Goal: Task Accomplishment & Management: Manage account settings

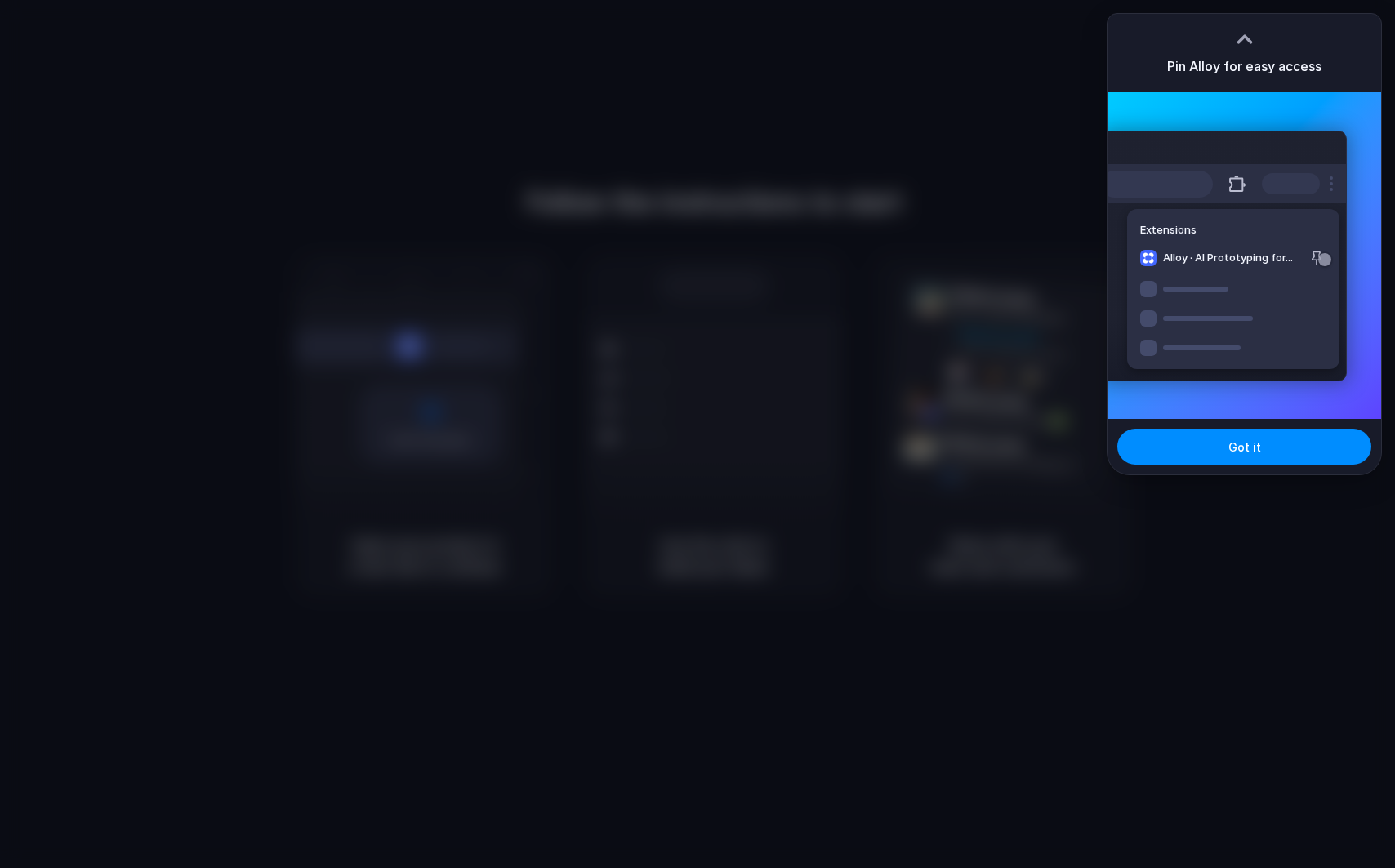
click at [1237, 465] on div "Got it" at bounding box center [1245, 446] width 274 height 55
click at [1237, 461] on button "Got it" at bounding box center [1245, 447] width 254 height 36
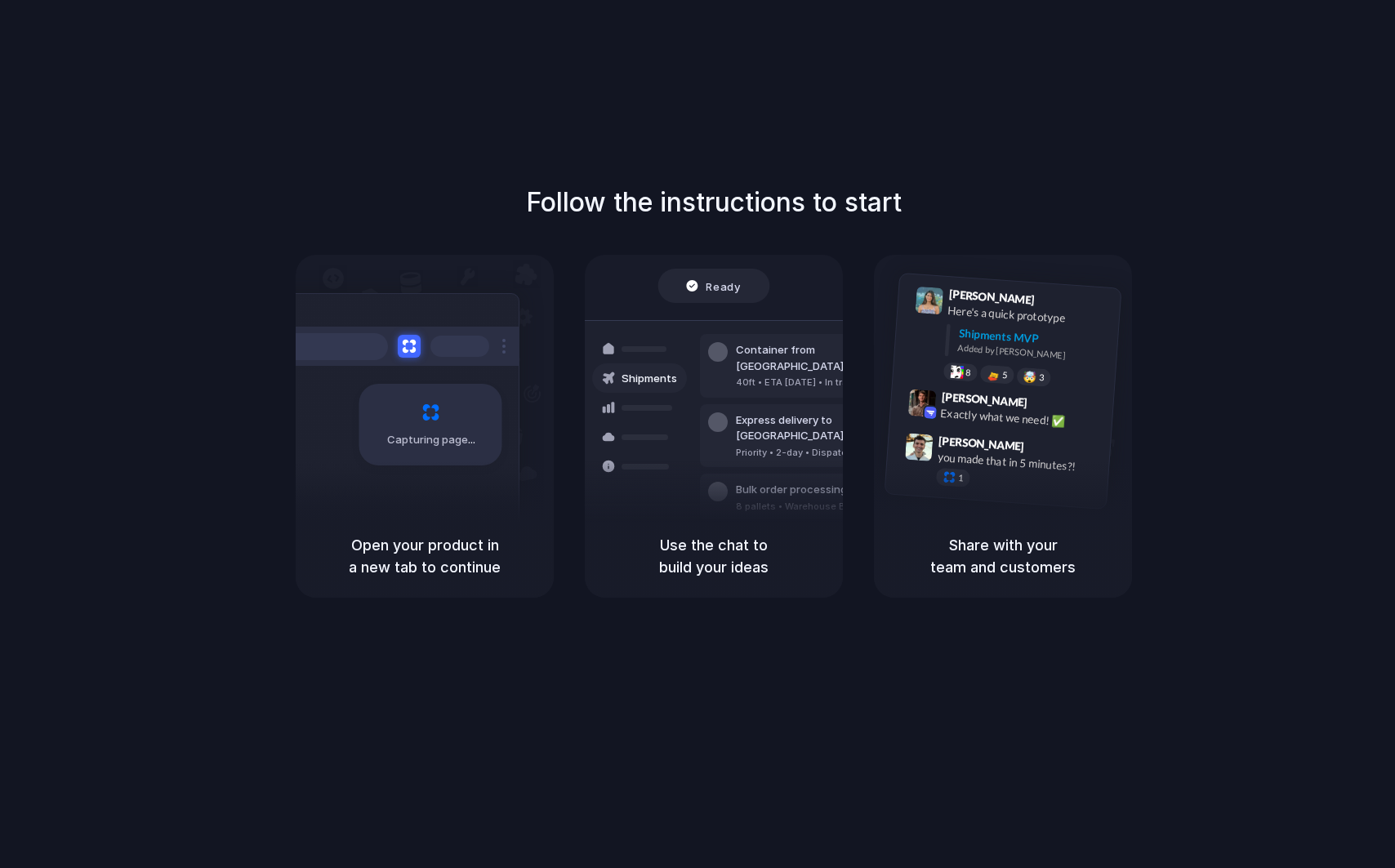
click at [857, 188] on h1 "Follow the instructions to start" at bounding box center [713, 202] width 376 height 39
click at [338, 142] on div "Follow the instructions to start Capturing page Open your product in a new tab …" at bounding box center [714, 450] width 1428 height 900
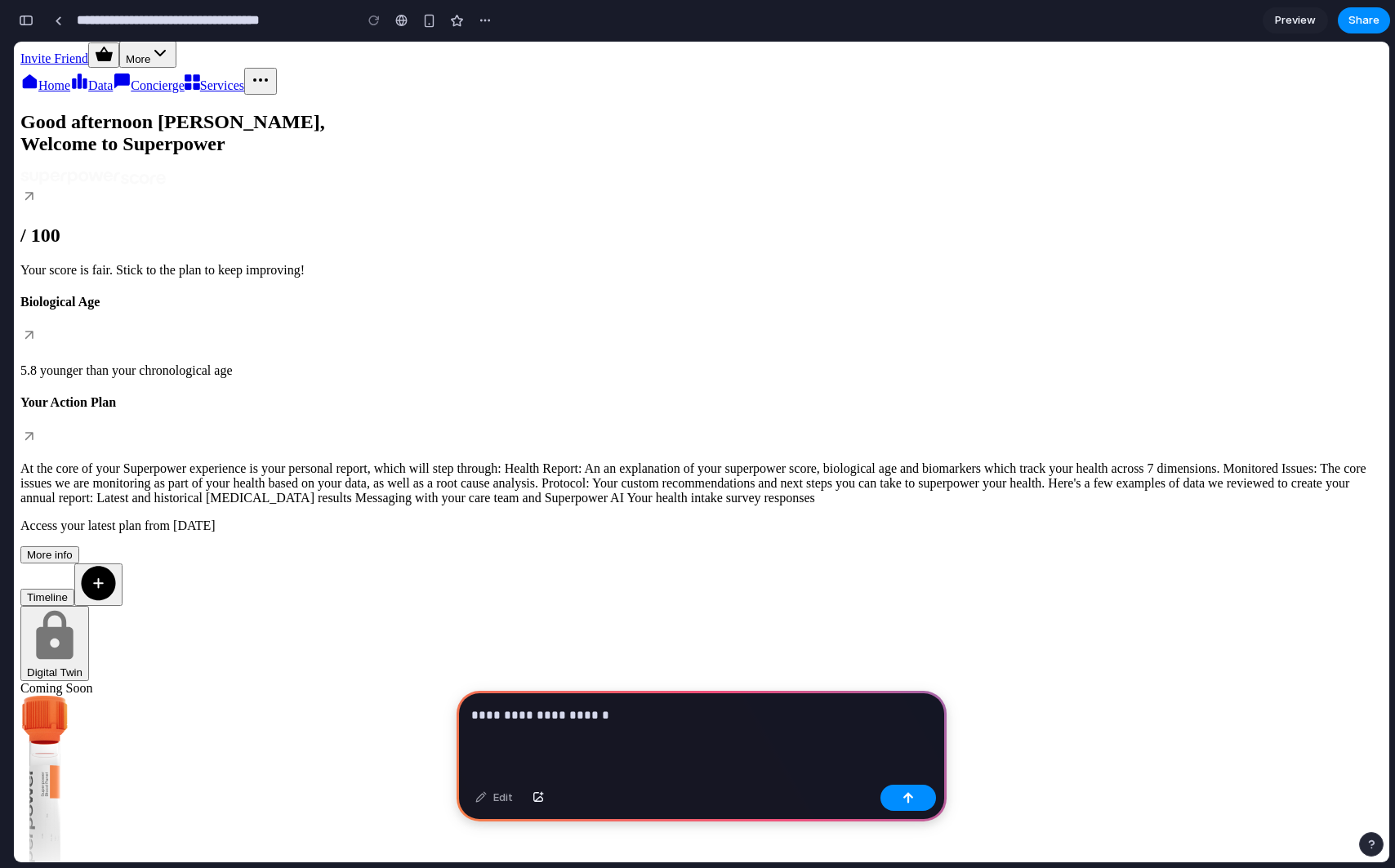
scroll to position [48, 0]
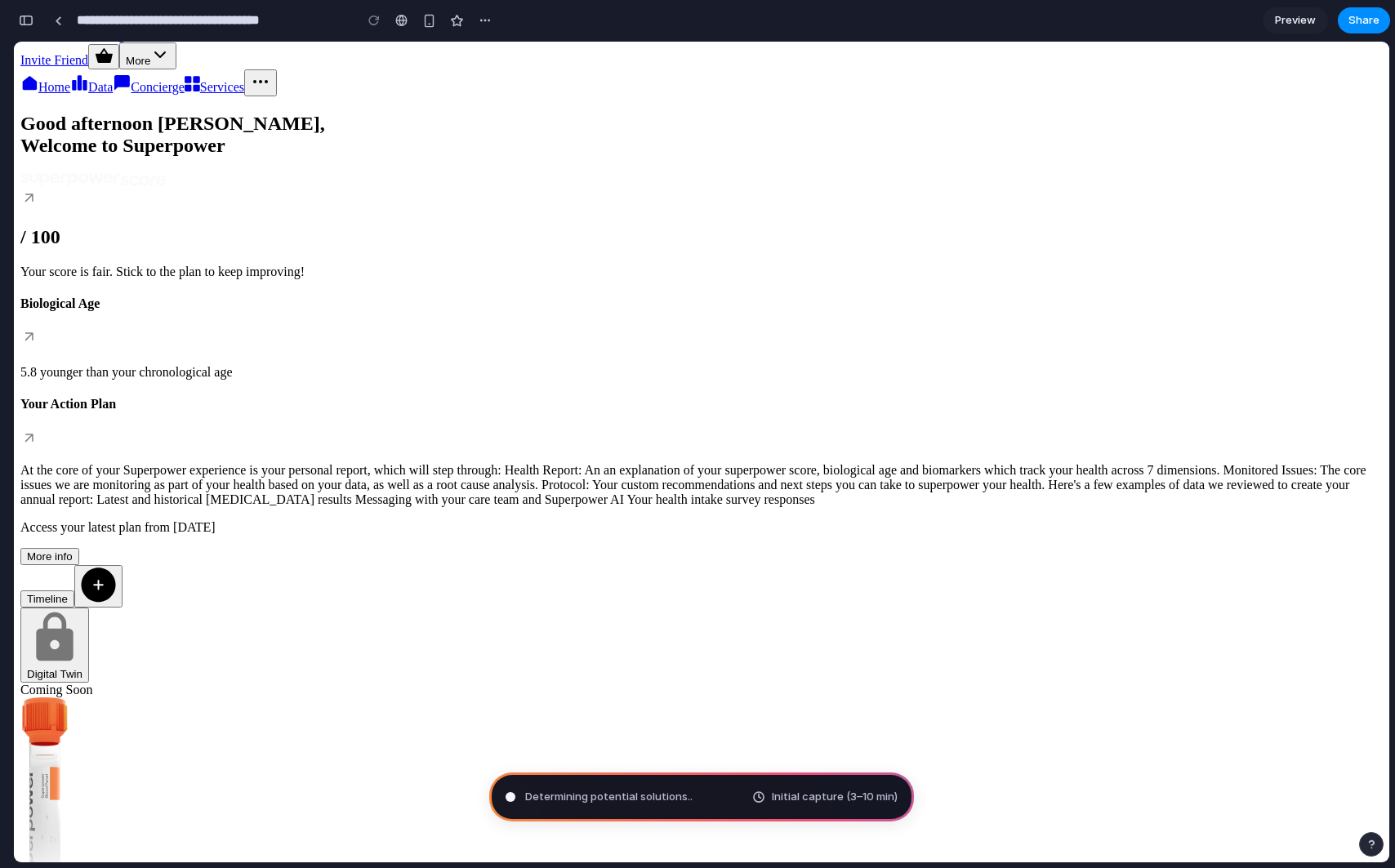
click at [665, 789] on span "Determining potential solutions .." at bounding box center [608, 797] width 168 height 17
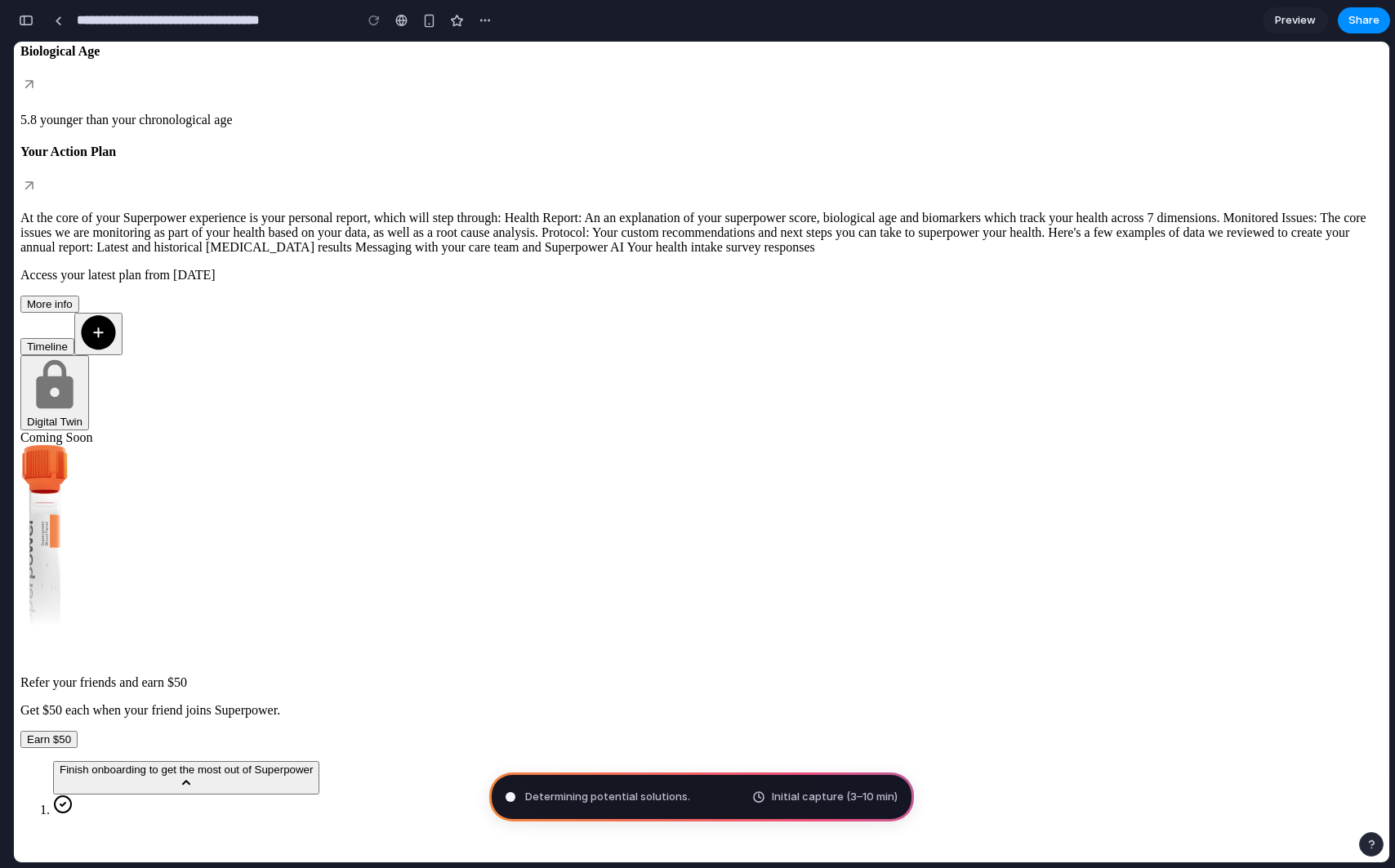
scroll to position [0, 0]
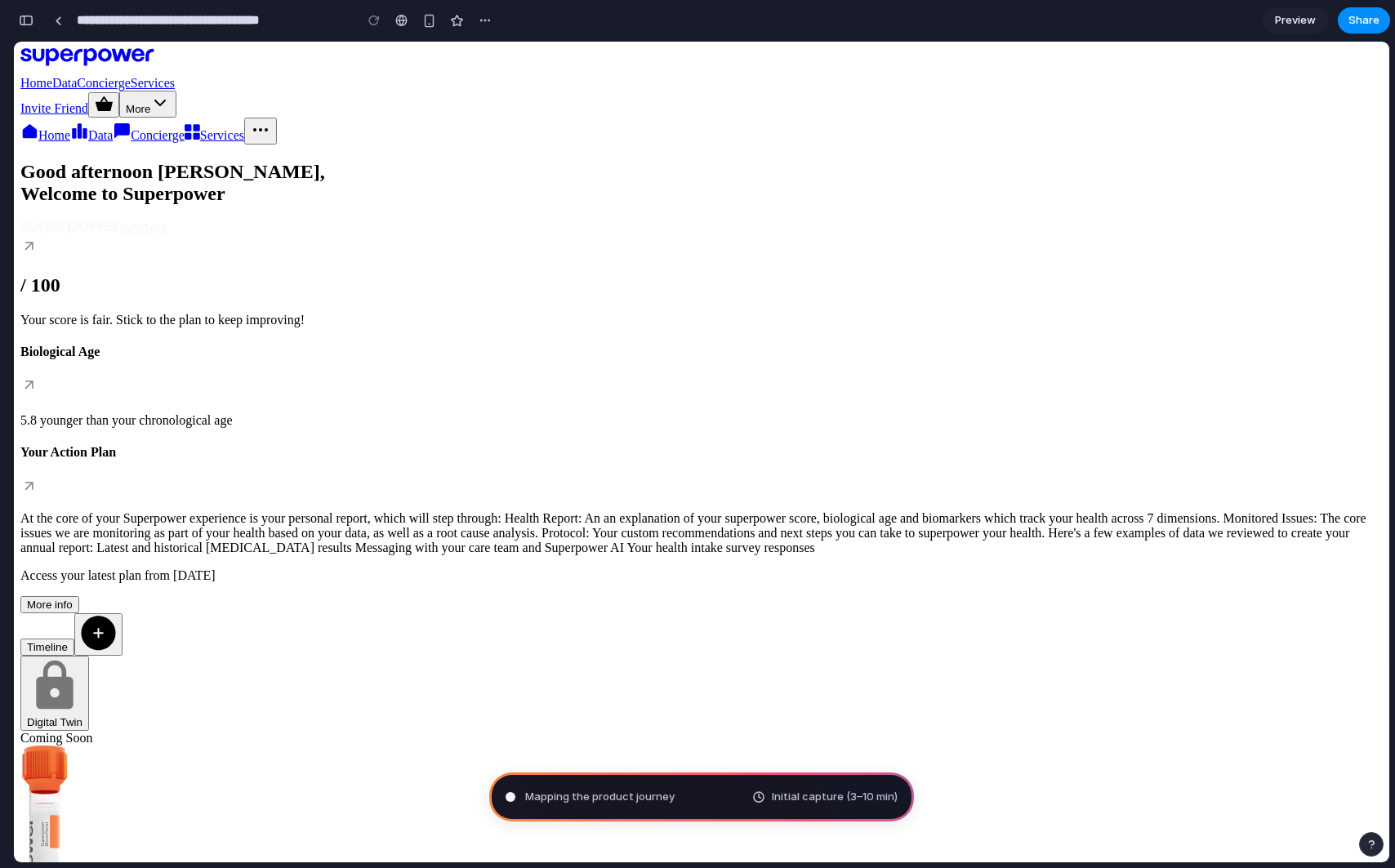
click at [23, 19] on div "button" at bounding box center [26, 21] width 15 height 12
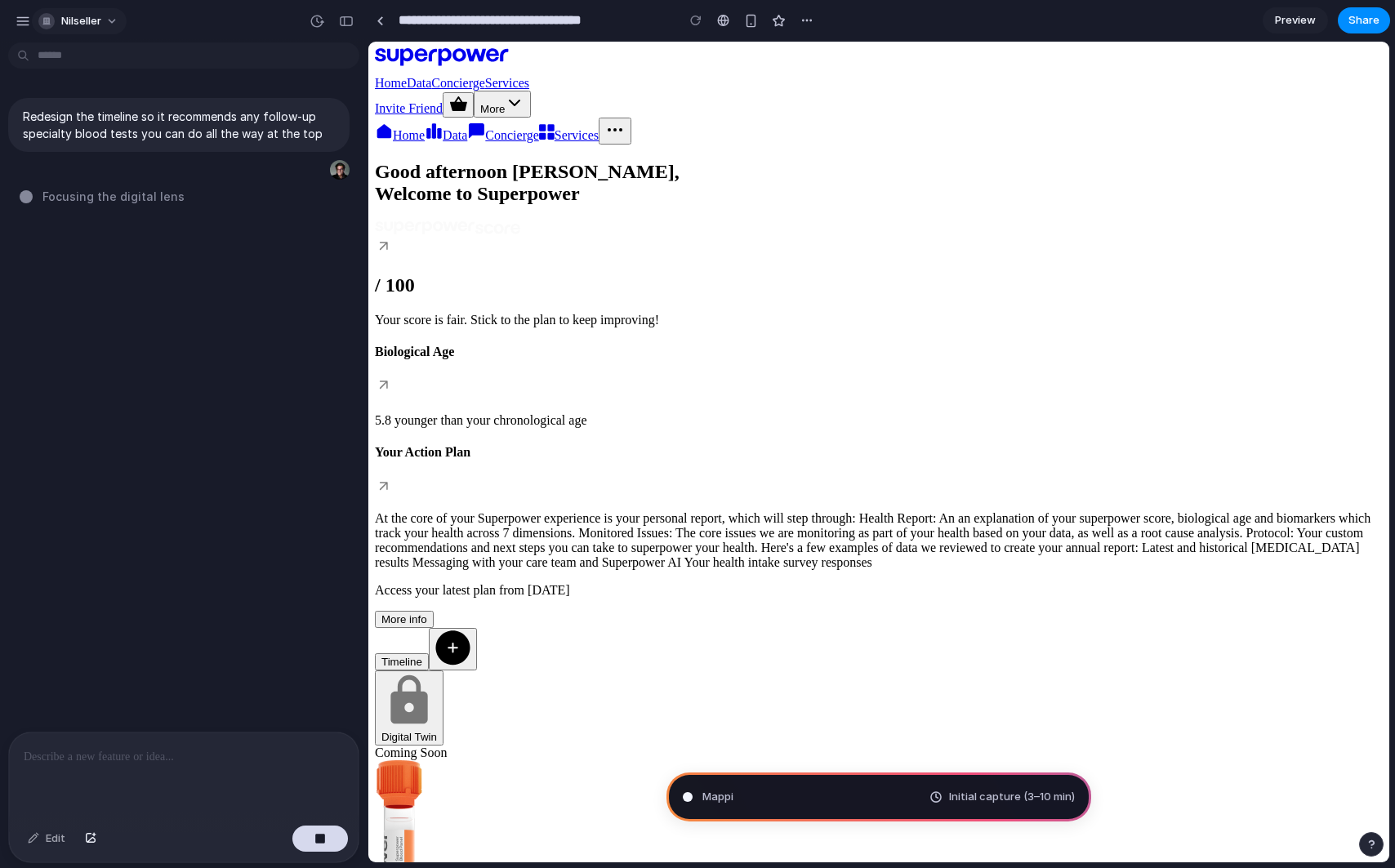
click at [87, 25] on span "nilseller" at bounding box center [81, 21] width 40 height 17
click at [97, 22] on div "Settings Invite members Change theme Sign out" at bounding box center [698, 434] width 1395 height 868
click at [21, 19] on div "button" at bounding box center [23, 21] width 15 height 15
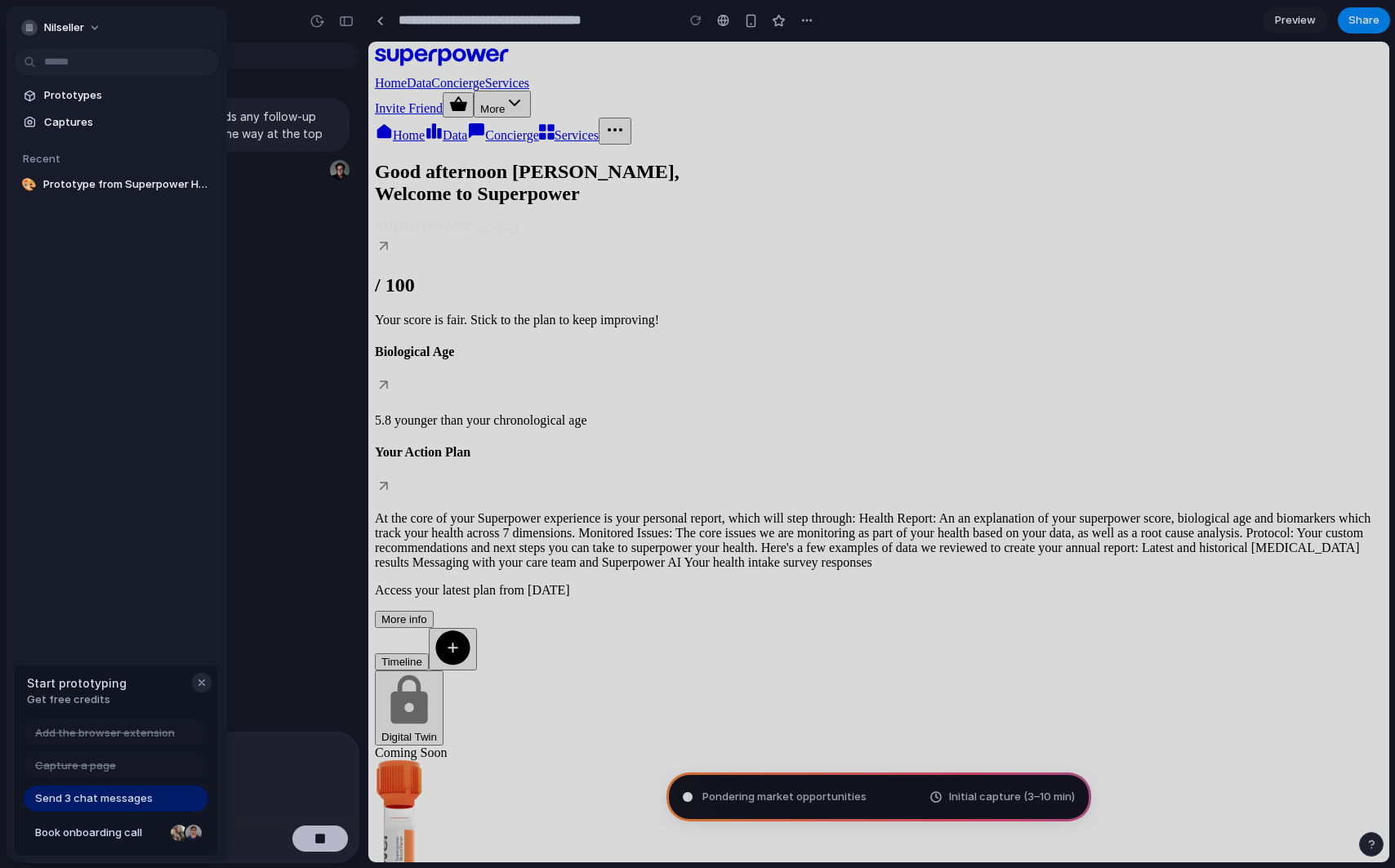
click at [201, 683] on div "button" at bounding box center [202, 682] width 13 height 13
click at [92, 23] on button "nilseller" at bounding box center [62, 28] width 95 height 26
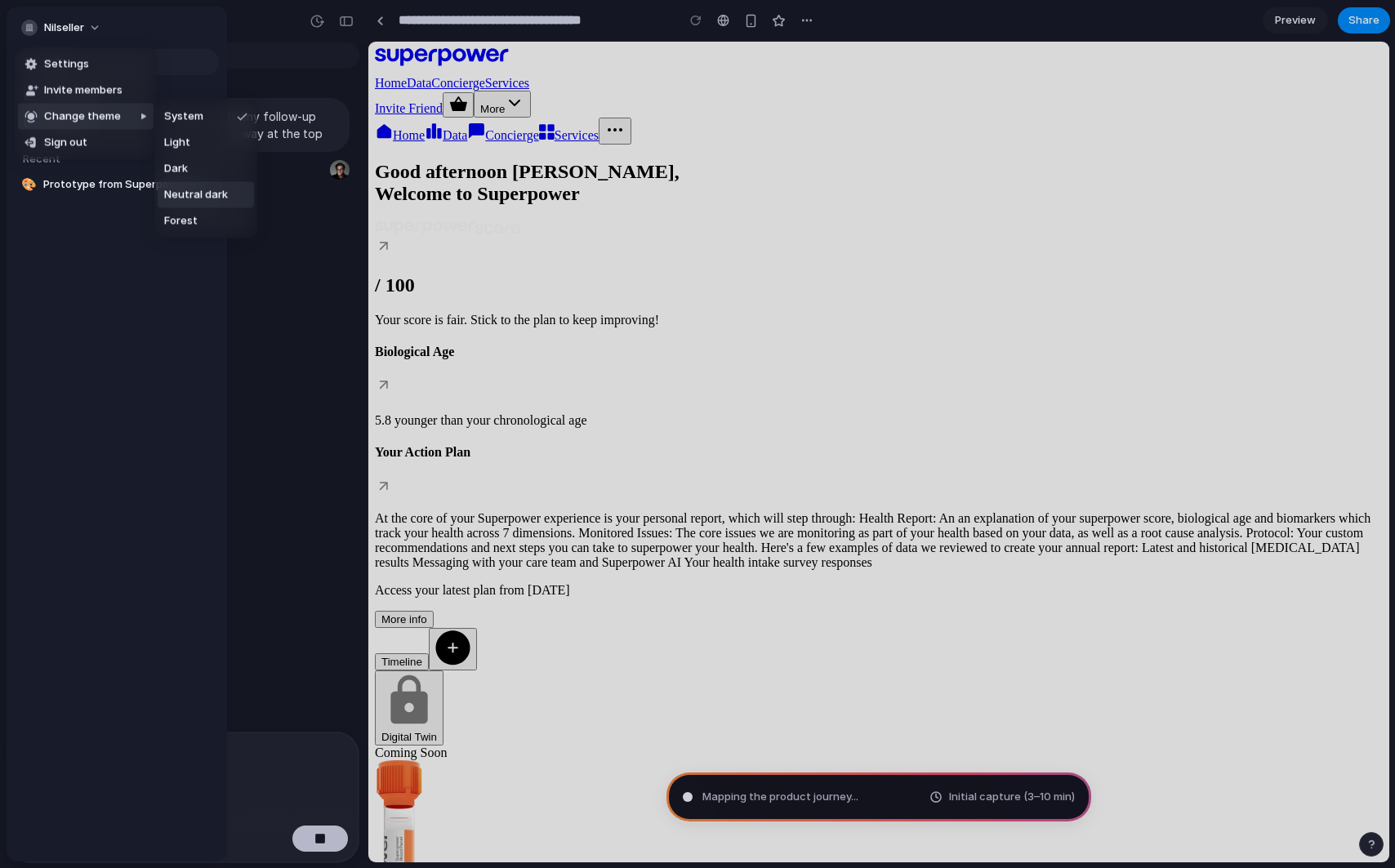
click at [190, 194] on span "Neutral dark" at bounding box center [196, 196] width 64 height 17
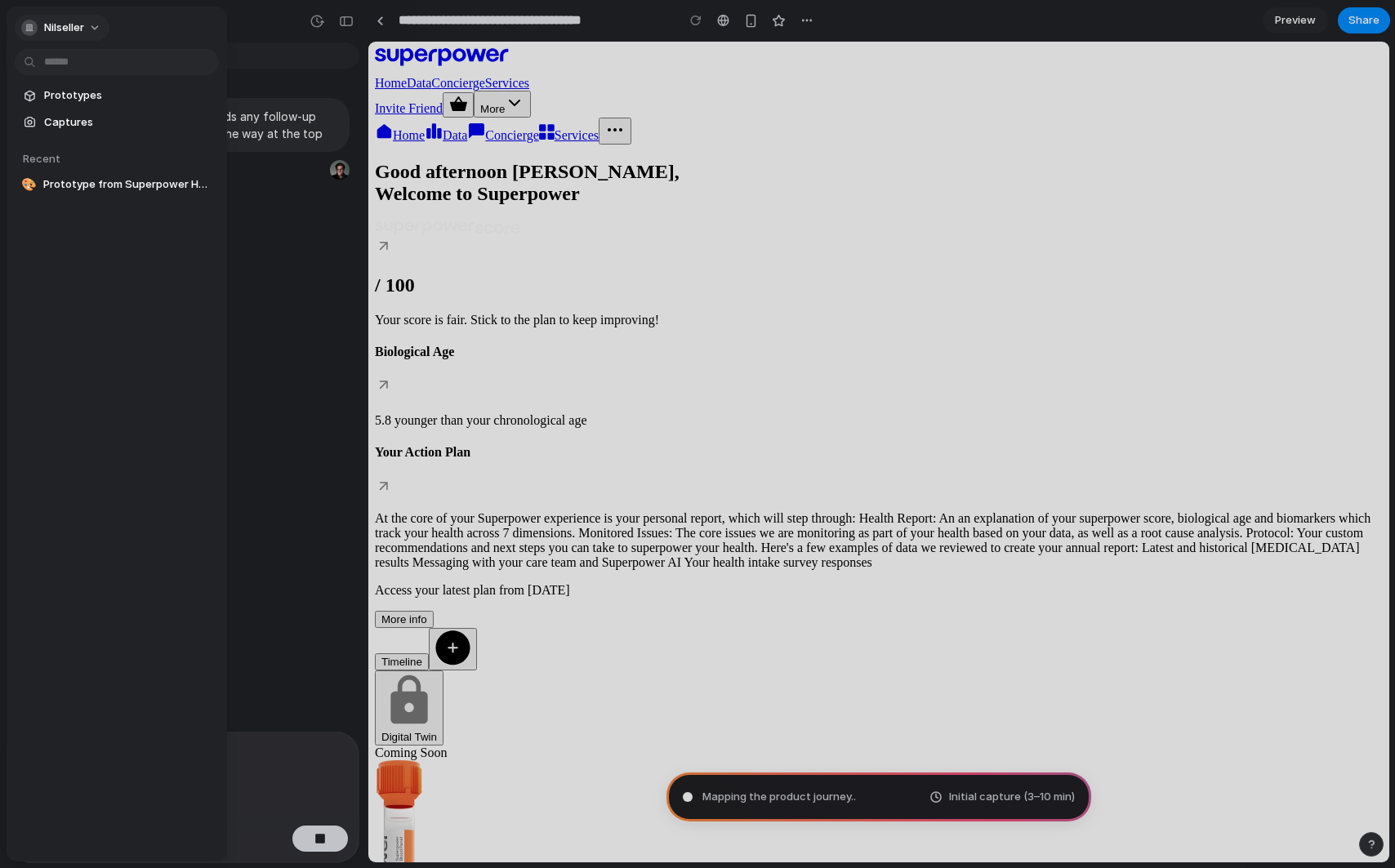
click at [78, 21] on span "nilseller" at bounding box center [64, 28] width 40 height 17
click at [185, 276] on div "Settings Invite members Change theme Sign out" at bounding box center [698, 434] width 1395 height 868
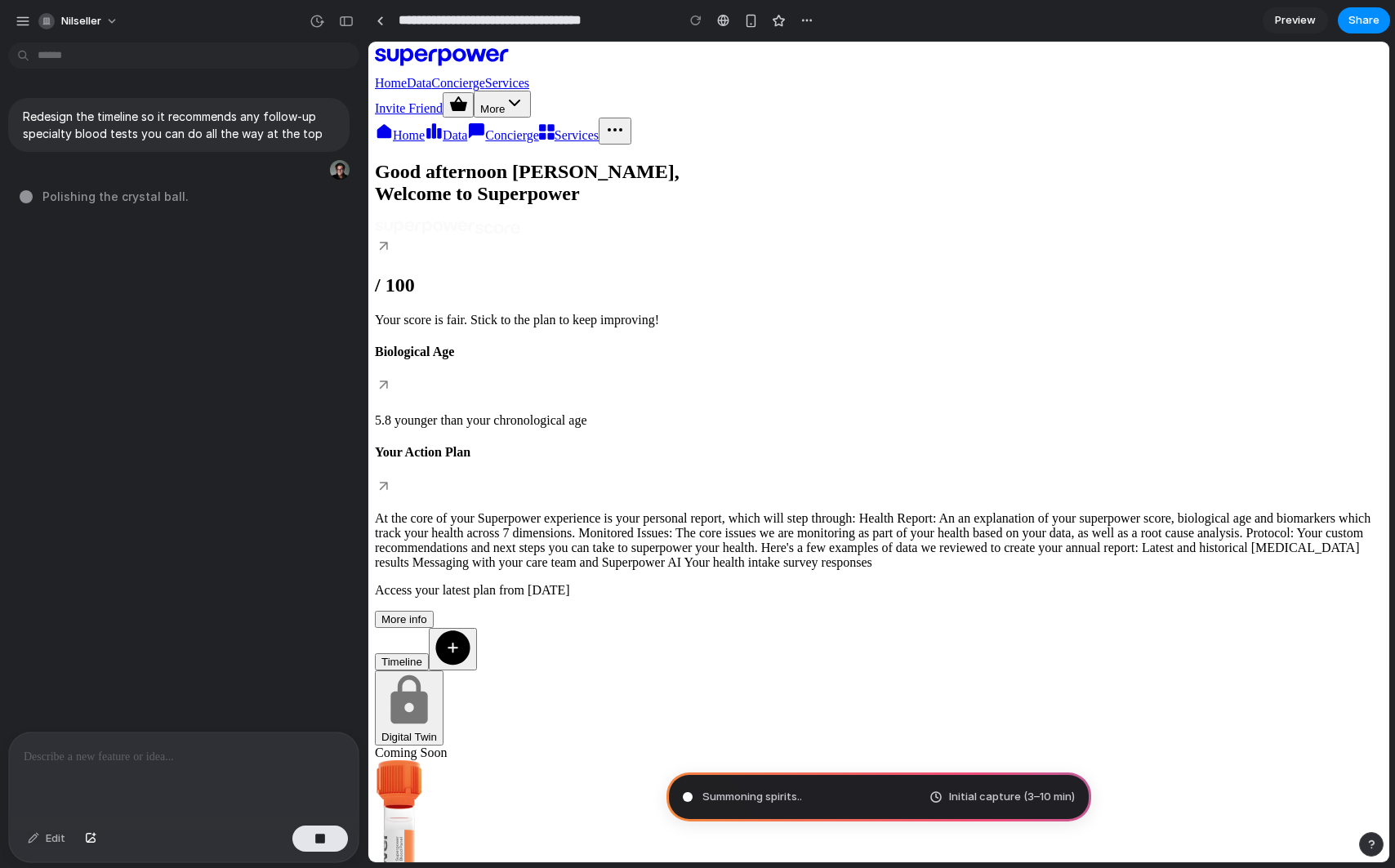
type input "**********"
